Goal: Complete application form: Complete application form

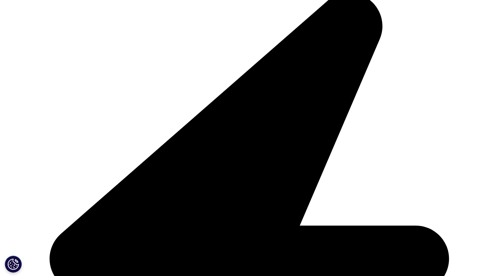
scroll to position [148, 0]
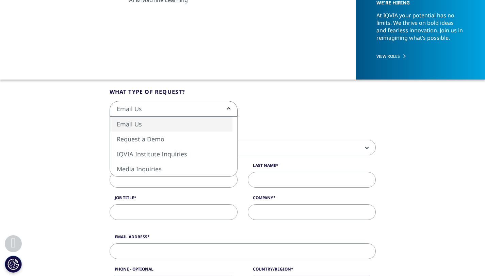
click at [236, 114] on span "Email Us" at bounding box center [173, 109] width 127 height 16
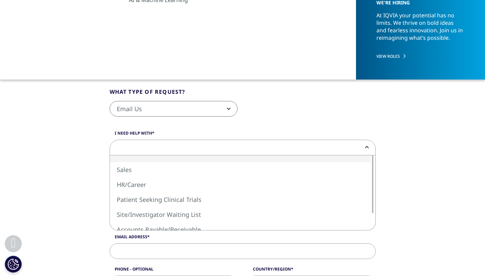
click at [172, 144] on span at bounding box center [242, 148] width 265 height 16
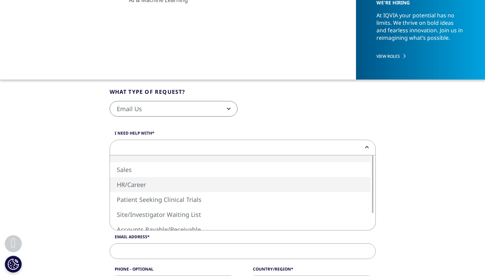
select select "HR/Career"
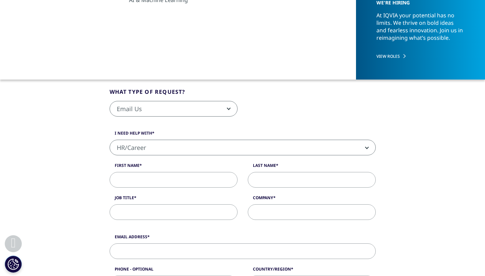
click at [186, 178] on input "First Name" at bounding box center [173, 180] width 128 height 16
type input "Nejla"
type input "[PERSON_NAME]"
type input "[EMAIL_ADDRESS][DOMAIN_NAME]"
type input "061372305"
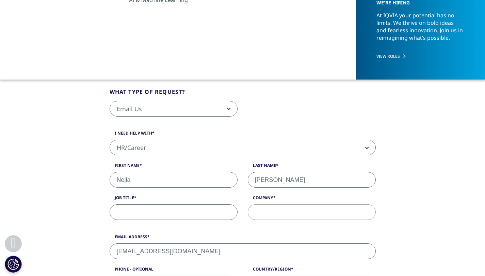
click at [160, 212] on input "Job Title" at bounding box center [173, 212] width 128 height 16
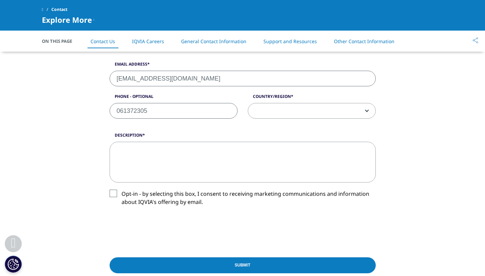
scroll to position [275, 0]
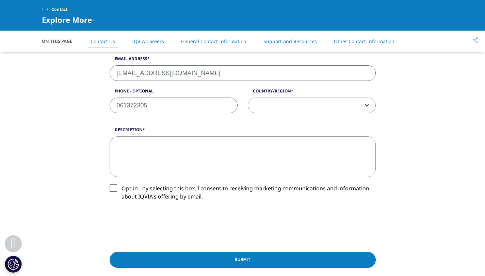
type input "REMOTE JOBS"
click at [120, 106] on input "061372305" at bounding box center [173, 106] width 128 height 16
type input "0038761372305"
click at [297, 101] on span at bounding box center [311, 106] width 127 height 16
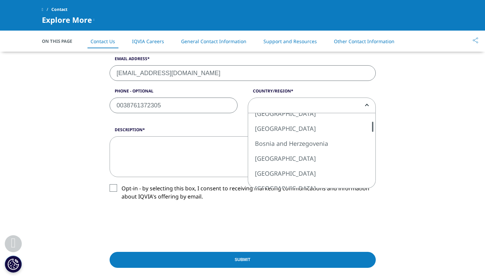
click at [370, 127] on div at bounding box center [372, 127] width 5 height 10
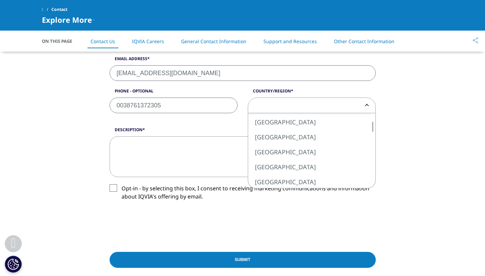
select select "Bosnia and Herzegovenia"
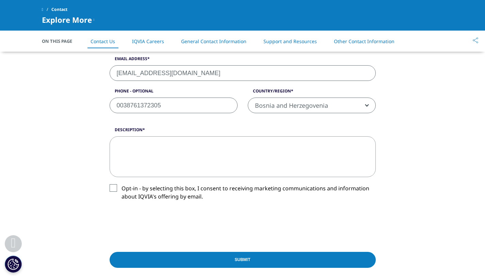
click at [222, 153] on textarea "Description" at bounding box center [242, 156] width 266 height 41
paste textarea "Lo ipsu do Sitam Conse adi E se d Eiusmo te Incididu utlabor et doloremagn aliq…"
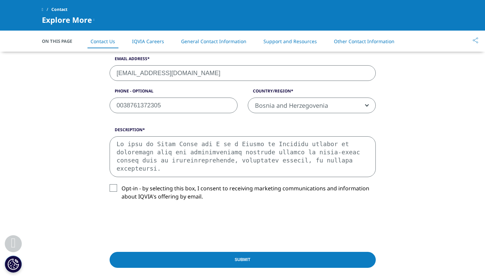
scroll to position [150, 0]
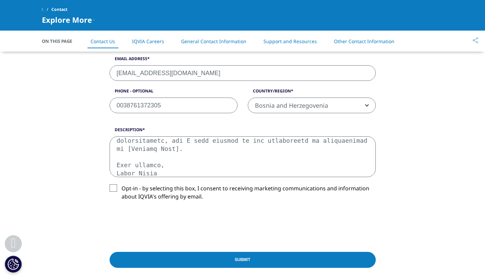
drag, startPoint x: 128, startPoint y: 150, endPoint x: 186, endPoint y: 150, distance: 57.5
click at [186, 150] on textarea "Description" at bounding box center [242, 156] width 266 height 41
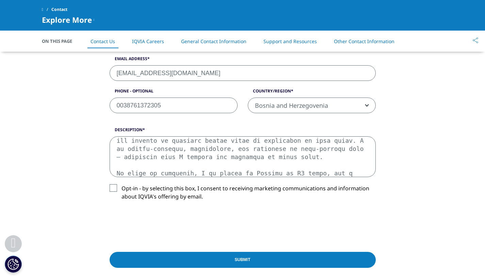
scroll to position [101, 0]
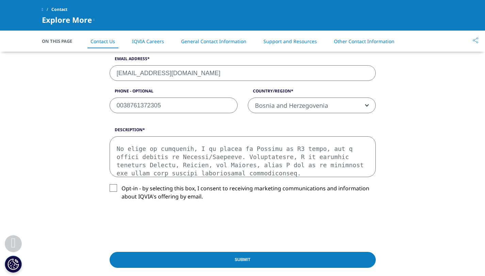
click at [309, 170] on textarea "Description" at bounding box center [242, 156] width 266 height 41
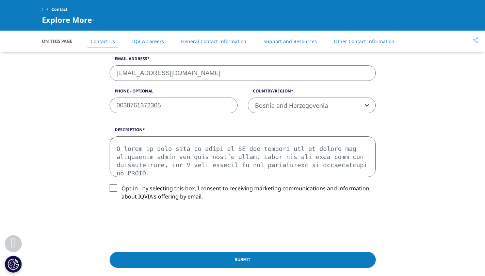
scroll to position [191, 0]
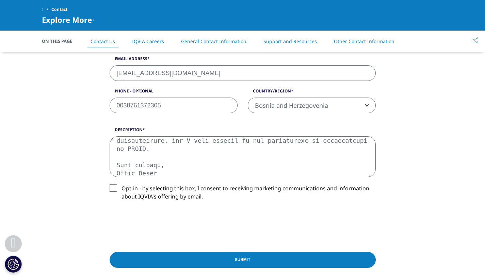
type textarea "Lorem, Ip dolo si Ametc Adipi eli S do e Tempor in Utlabore etdolor ma aliquaen…"
click at [115, 188] on label "Opt-in - by selecting this box, I consent to receiving marketing communications…" at bounding box center [242, 194] width 266 height 20
click at [121, 184] on input "Opt-in - by selecting this box, I consent to receiving marketing communications…" at bounding box center [121, 184] width 0 height 0
click at [252, 258] on input "Submit" at bounding box center [242, 260] width 266 height 16
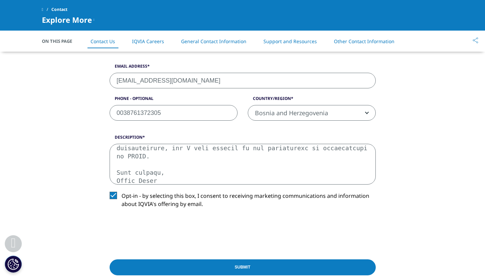
click at [246, 268] on input "Submit" at bounding box center [242, 267] width 266 height 16
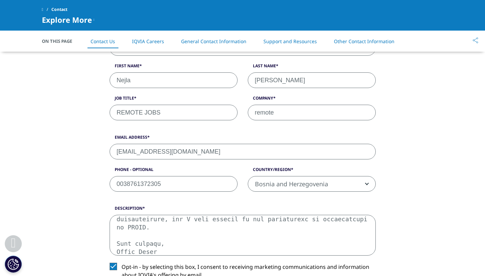
scroll to position [197, 0]
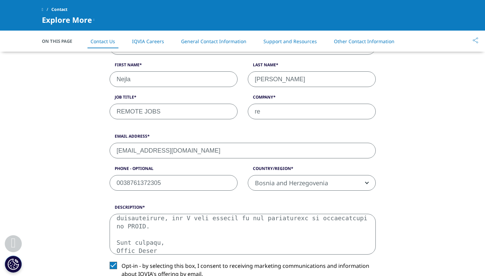
type input "r"
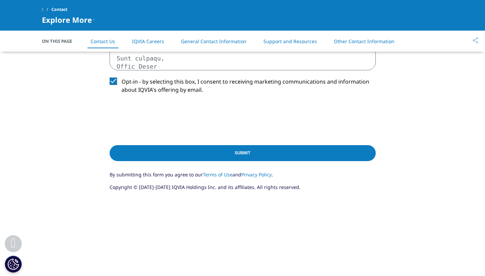
scroll to position [375, 0]
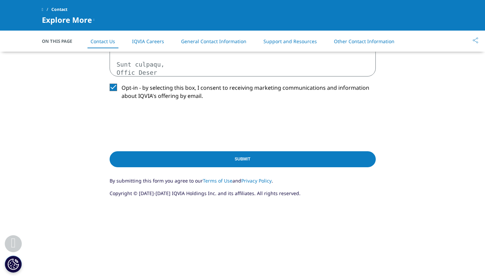
type input "IQVIA"
click at [252, 152] on input "Submit" at bounding box center [242, 159] width 266 height 16
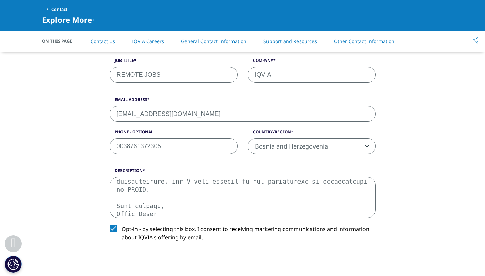
scroll to position [257, 0]
